Goal: Transaction & Acquisition: Download file/media

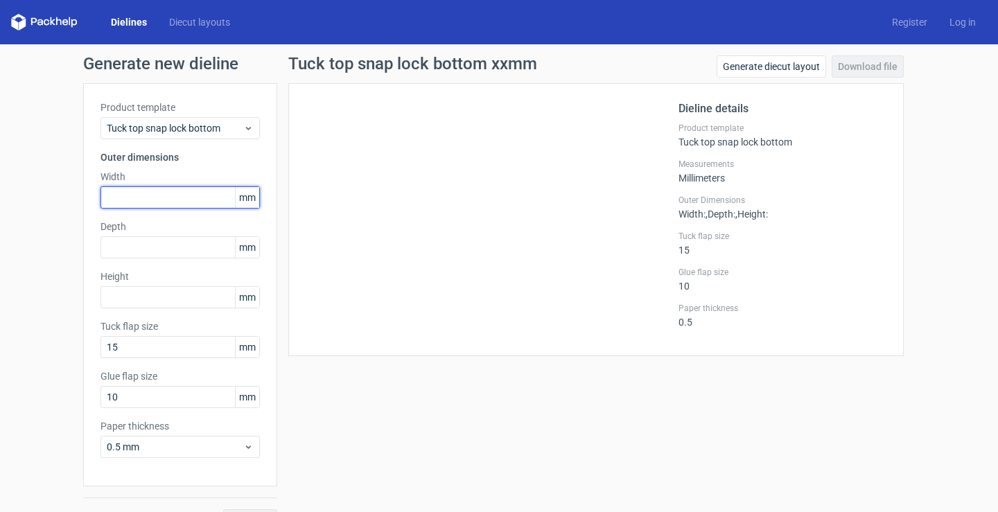
click at [143, 193] on input "text" at bounding box center [179, 197] width 159 height 22
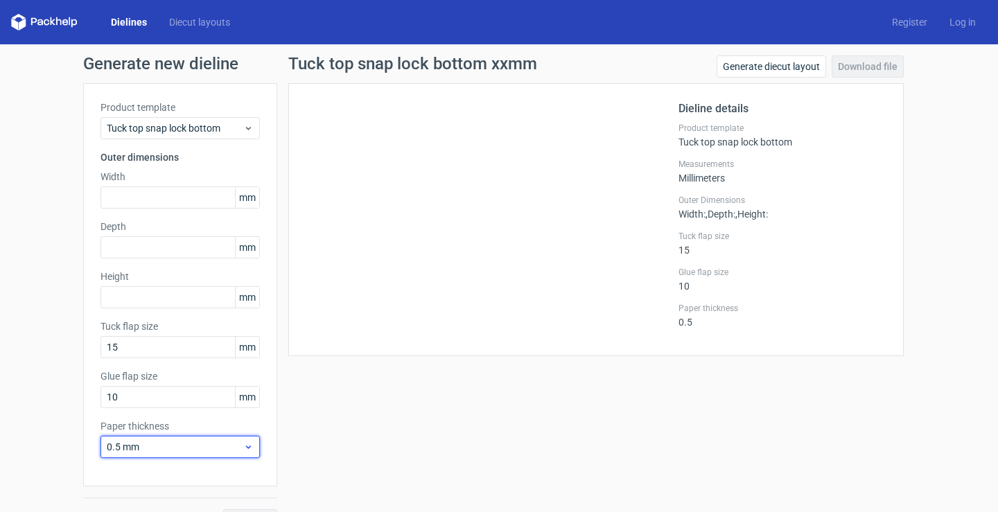
click at [192, 452] on span "0.5 mm" at bounding box center [175, 447] width 136 height 14
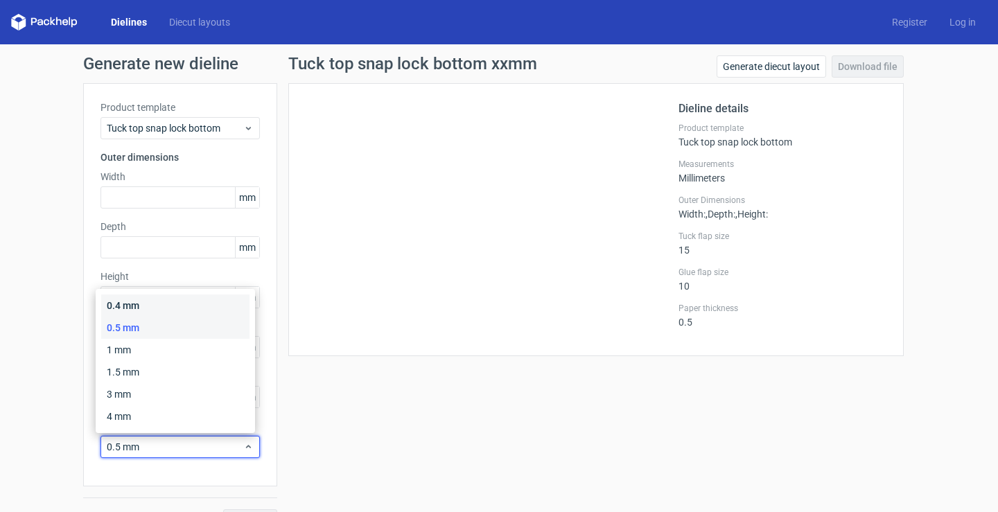
click at [155, 307] on div "0.4 mm" at bounding box center [175, 305] width 148 height 22
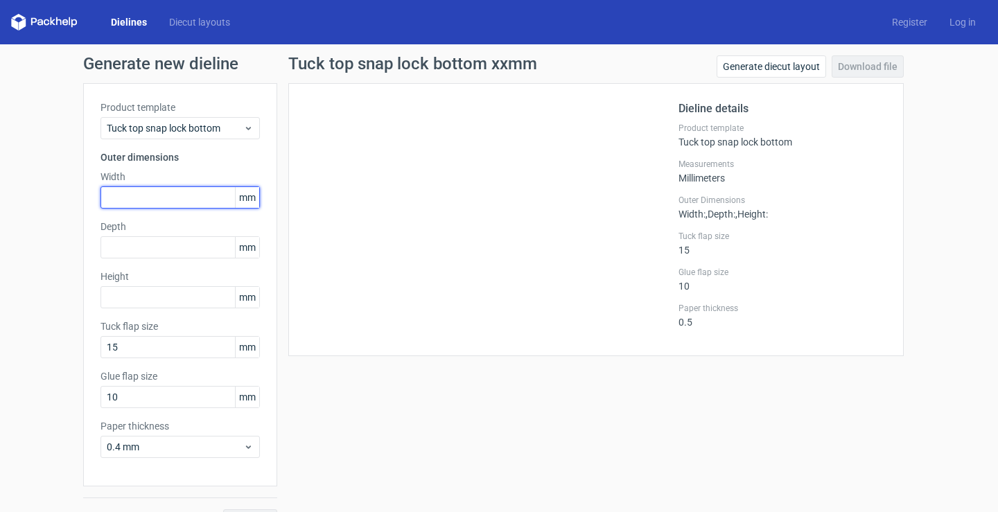
click at [173, 200] on input "text" at bounding box center [179, 197] width 159 height 22
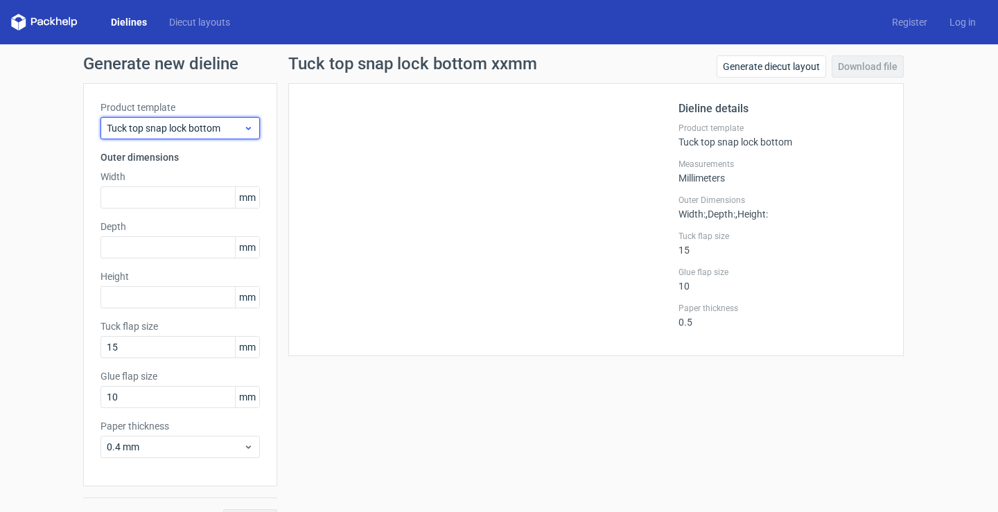
click at [187, 125] on span "Tuck top snap lock bottom" at bounding box center [175, 128] width 136 height 14
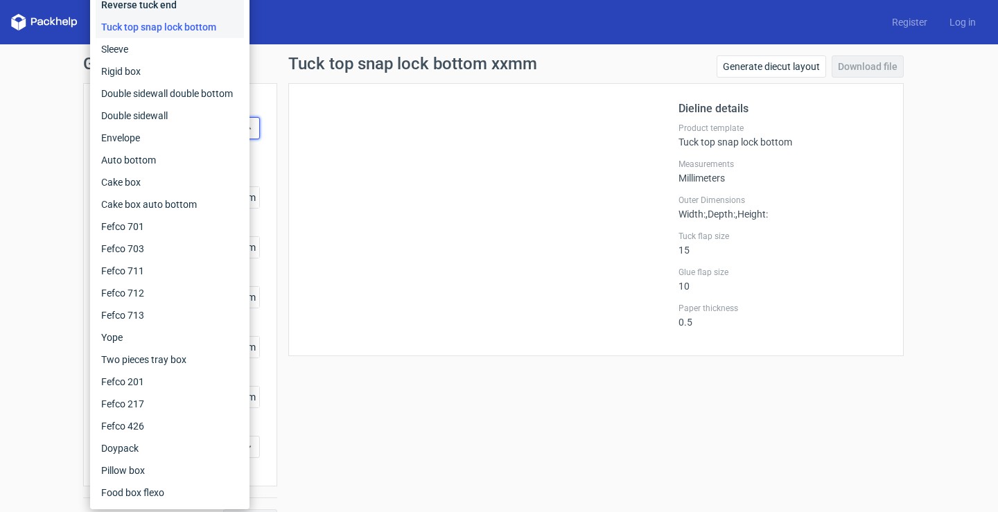
click at [139, 12] on div "Reverse tuck end" at bounding box center [170, 5] width 148 height 22
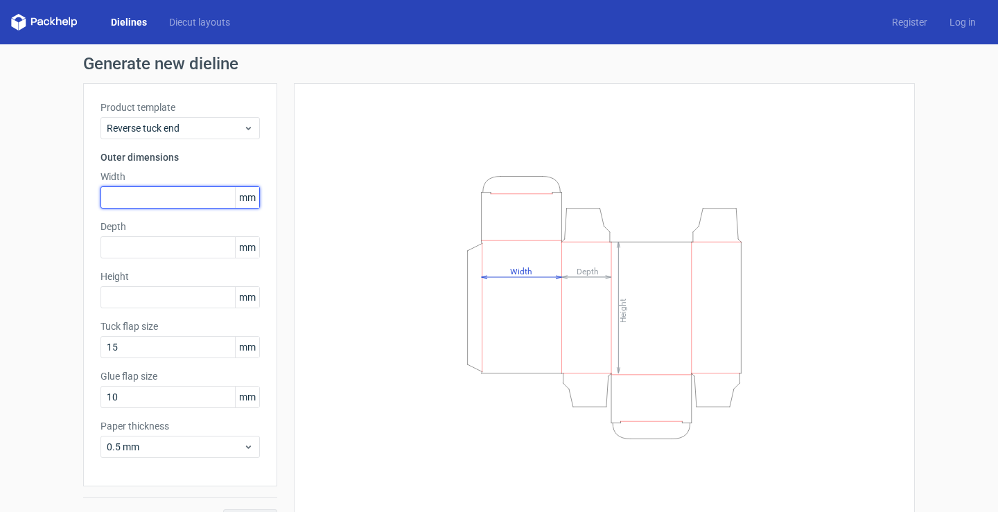
click at [180, 196] on input "text" at bounding box center [179, 197] width 159 height 22
type input "25"
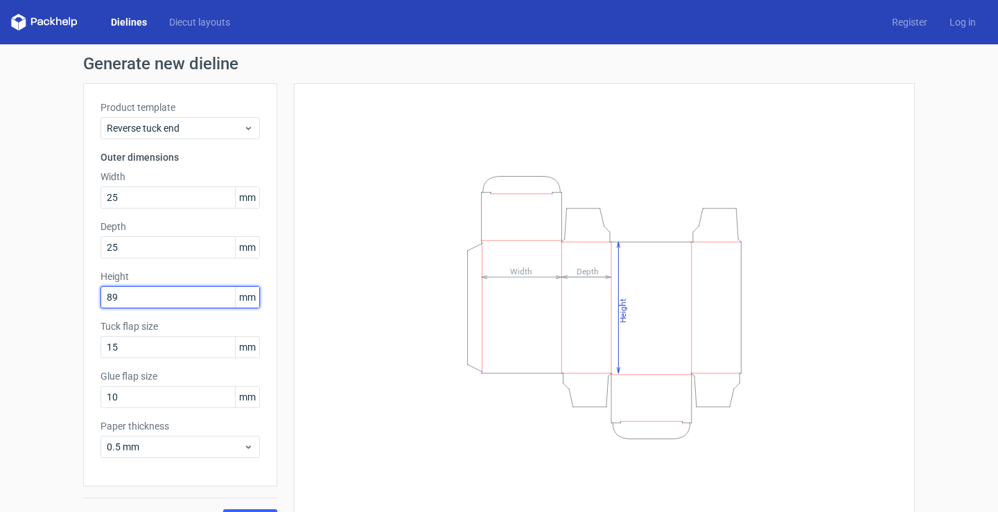
scroll to position [30, 0]
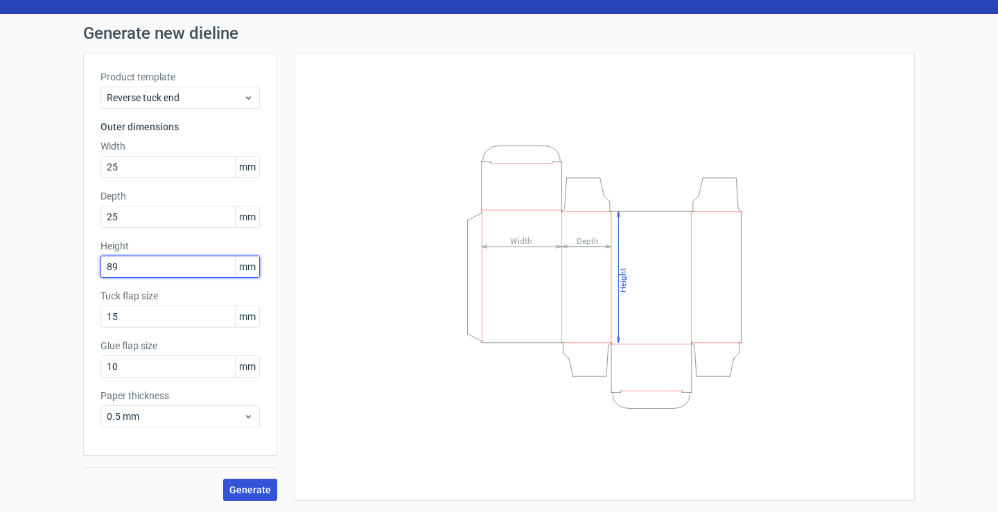
type input "89"
click at [259, 490] on span "Generate" at bounding box center [250, 490] width 42 height 10
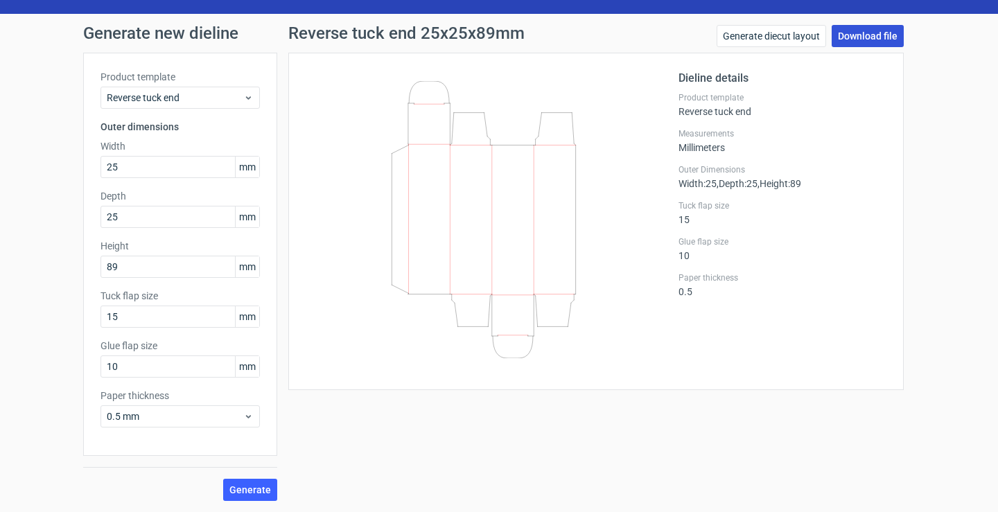
click at [856, 33] on link "Download file" at bounding box center [867, 36] width 72 height 22
